Goal: Transaction & Acquisition: Purchase product/service

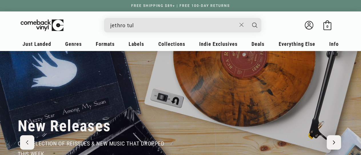
type input "[PERSON_NAME]"
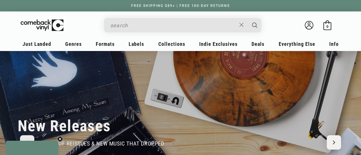
click at [248, 18] on button "Search" at bounding box center [255, 25] width 14 height 14
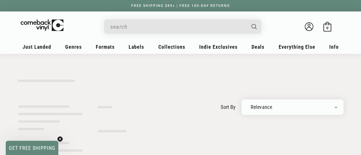
click at [124, 28] on input "When autocomplete results are available use up and down arrows to review and en…" at bounding box center [178, 27] width 136 height 12
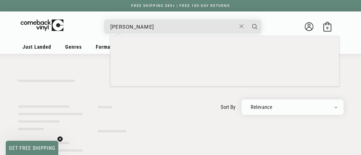
type input "[PERSON_NAME]"
click at [248, 19] on button "Search" at bounding box center [255, 26] width 14 height 14
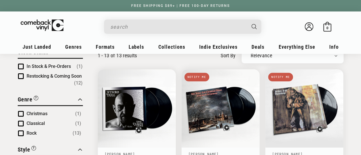
type input "[PERSON_NAME]"
